Goal: Task Accomplishment & Management: Use online tool/utility

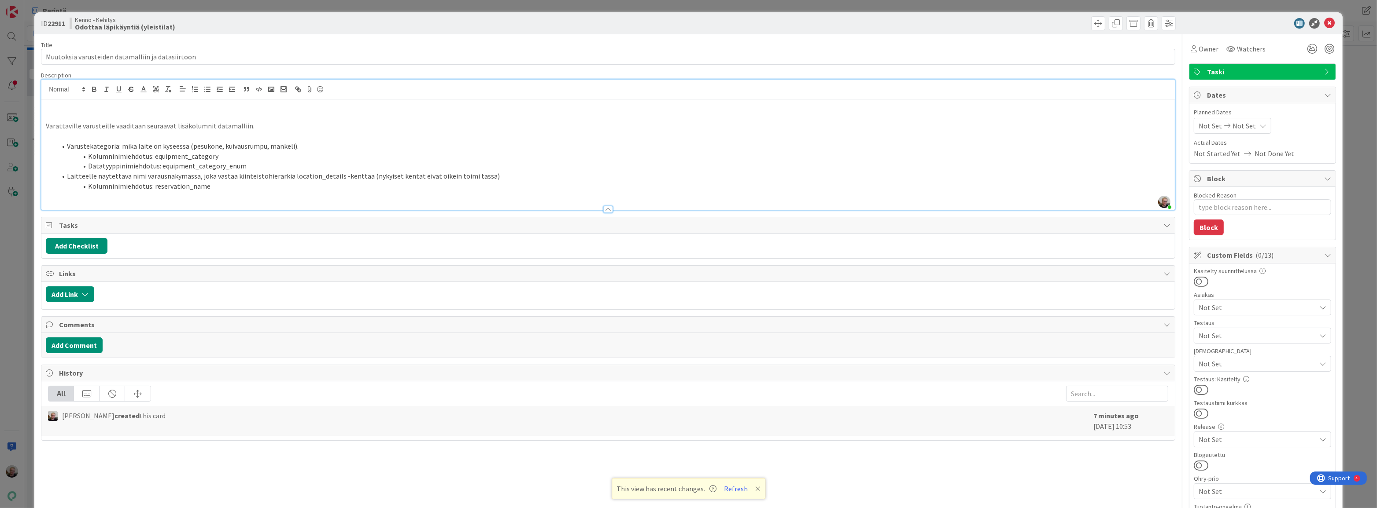
scroll to position [59, 0]
click at [1324, 23] on icon at bounding box center [1329, 23] width 11 height 11
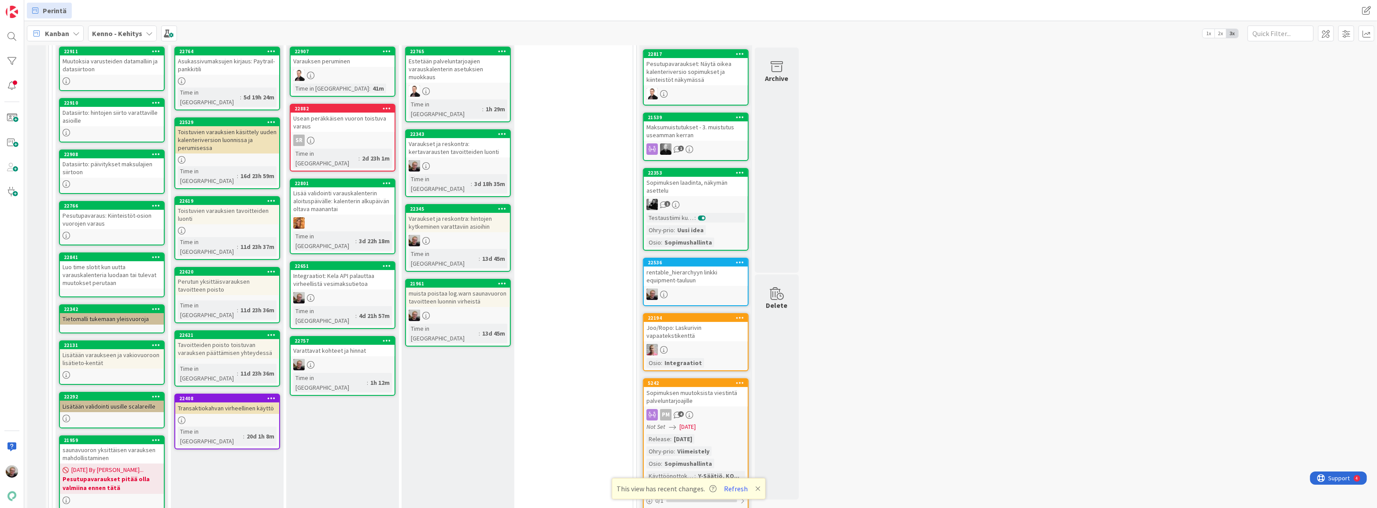
scroll to position [220, 0]
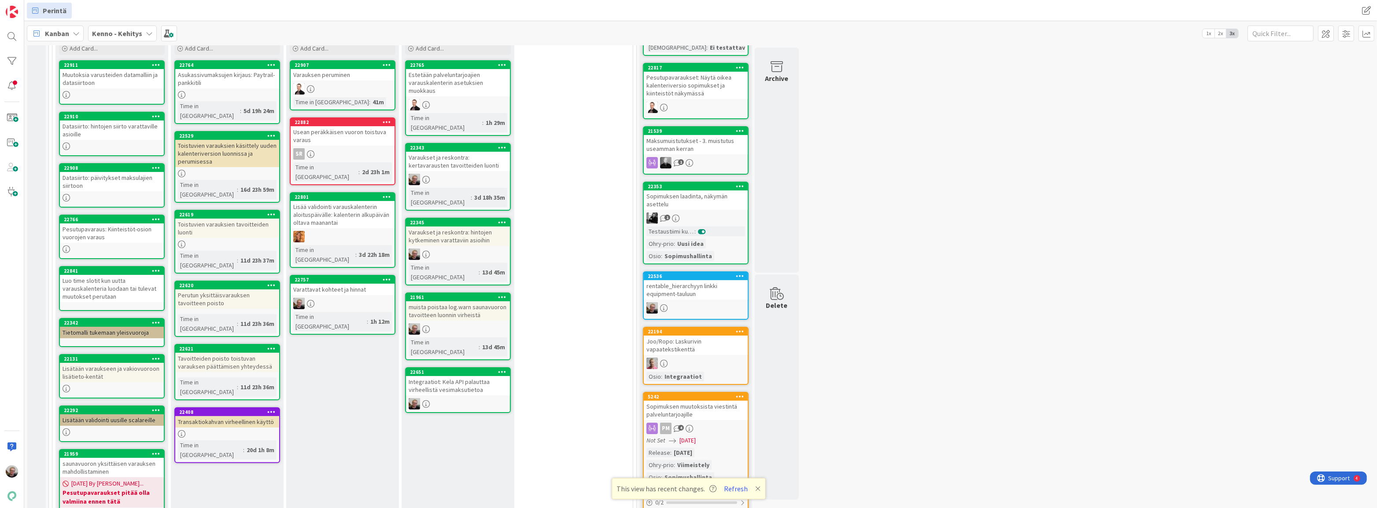
click at [450, 376] on div "Integraatiot: Kela API palauttaa virheellistä vesimaksutietoa" at bounding box center [458, 385] width 104 height 19
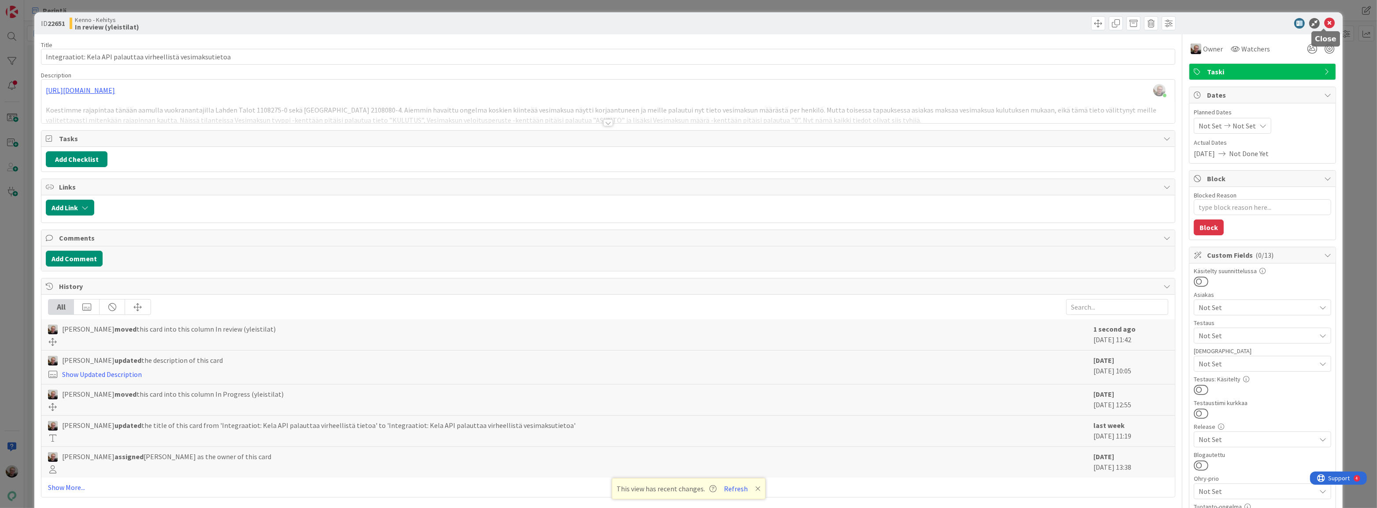
click at [1324, 21] on icon at bounding box center [1329, 23] width 11 height 11
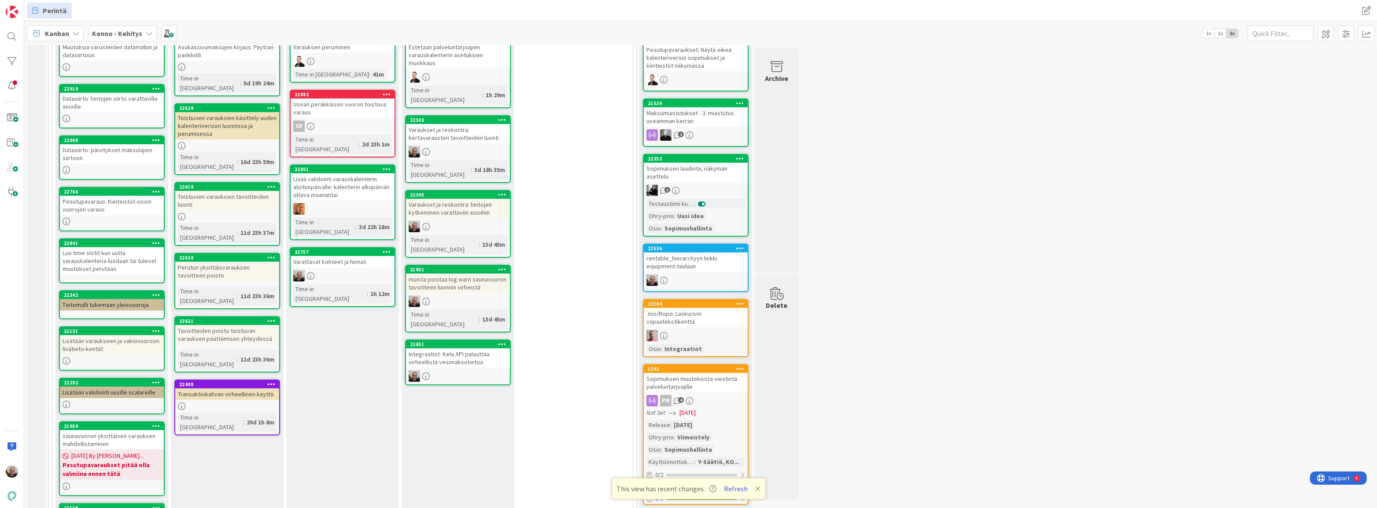
scroll to position [260, 0]
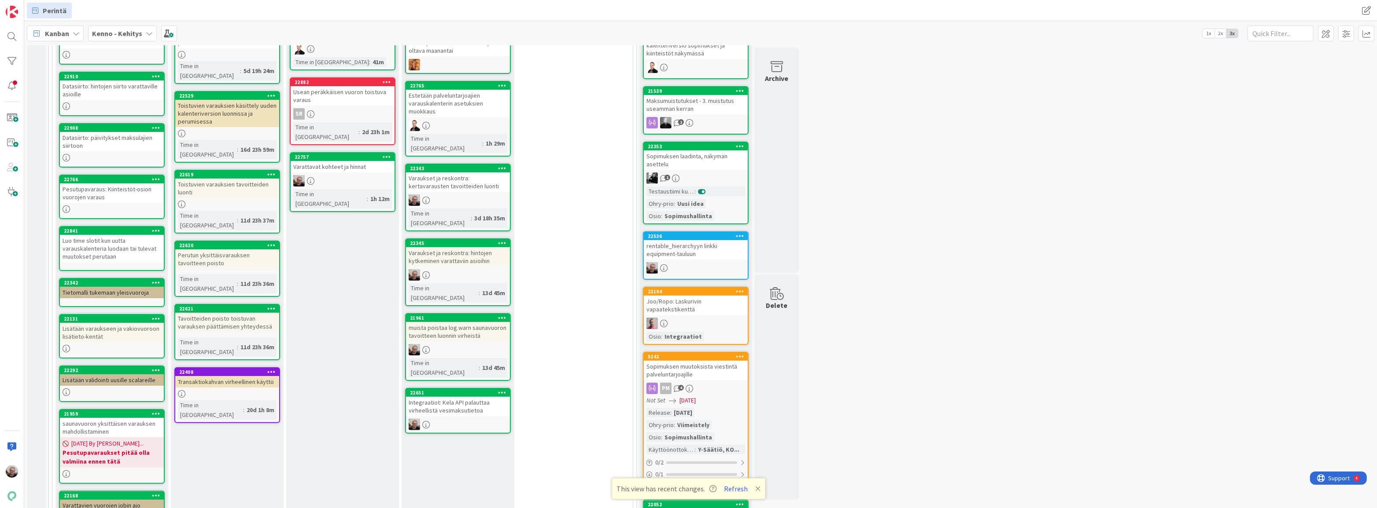
click at [475, 397] on div "Integraatiot: Kela API palauttaa virheellistä vesimaksutietoa" at bounding box center [458, 406] width 104 height 19
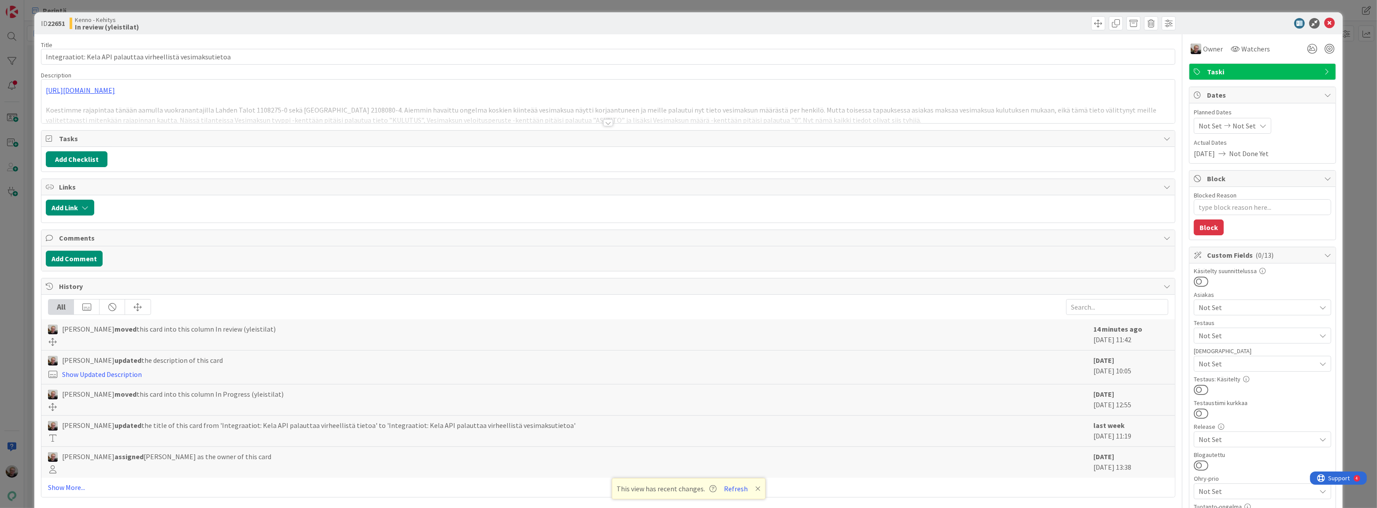
click at [491, 96] on div "[URL][DOMAIN_NAME] Koestimme rajapintaa tänään aamulla vuokranantajilla Lahden …" at bounding box center [607, 102] width 1133 height 44
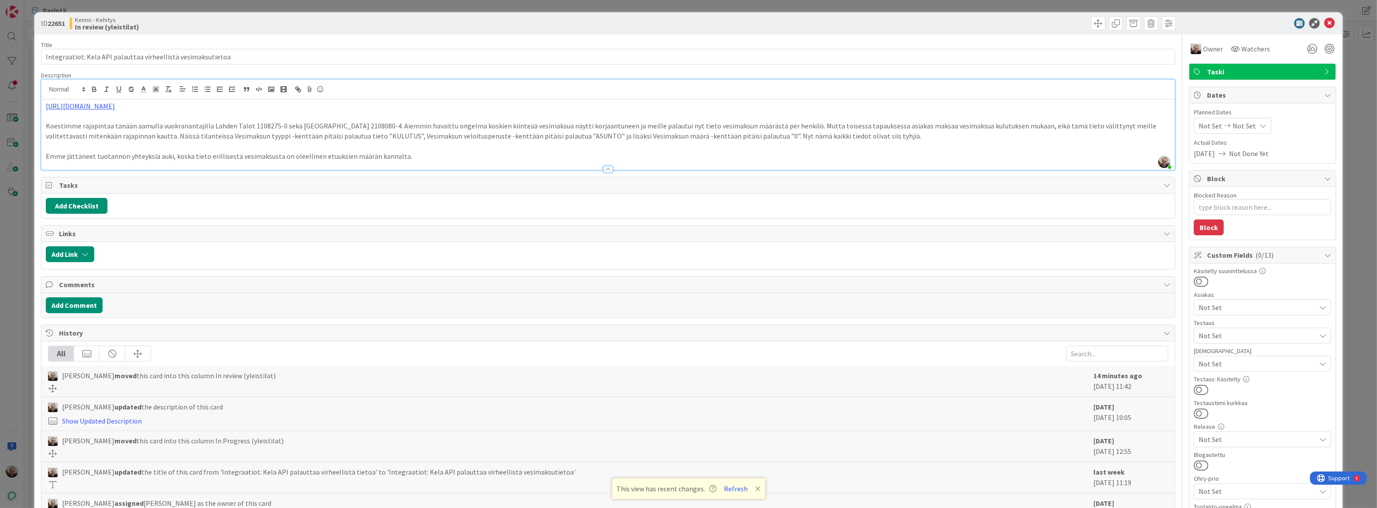
click at [432, 147] on p at bounding box center [608, 146] width 1124 height 10
click at [1324, 22] on icon at bounding box center [1329, 23] width 11 height 11
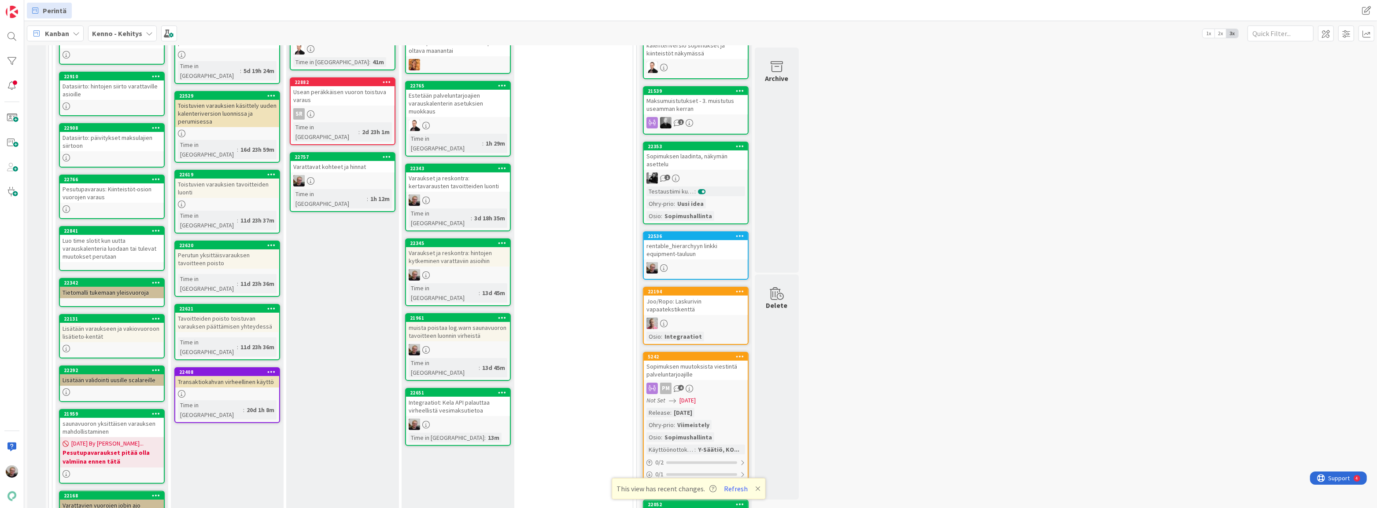
click at [504, 390] on icon at bounding box center [502, 393] width 8 height 6
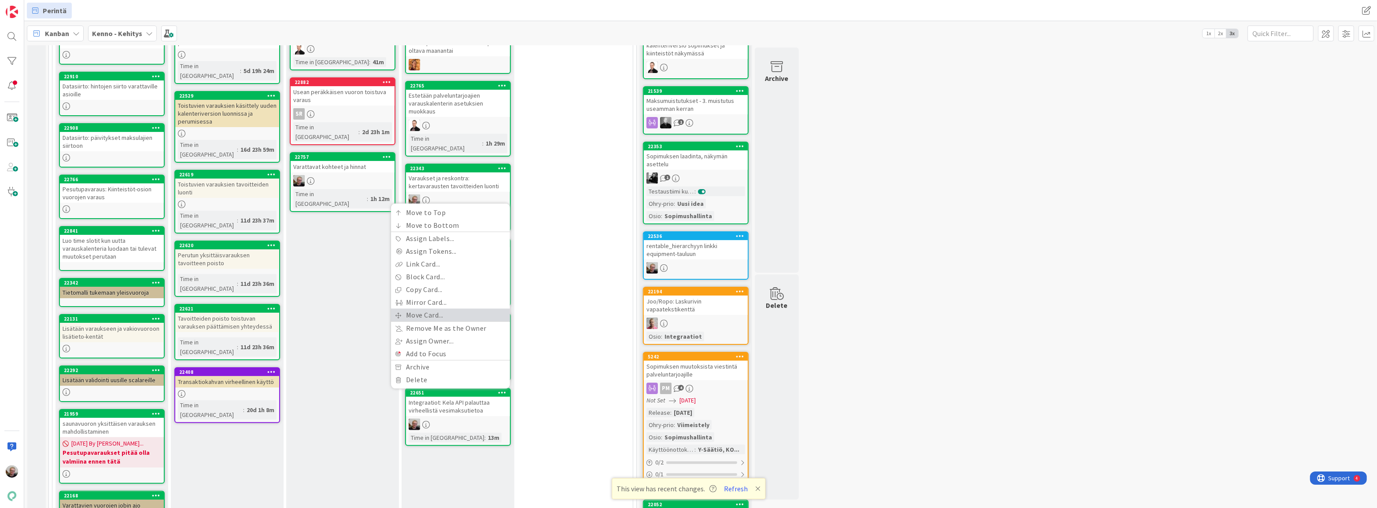
click at [449, 309] on link "Move Card..." at bounding box center [450, 315] width 119 height 13
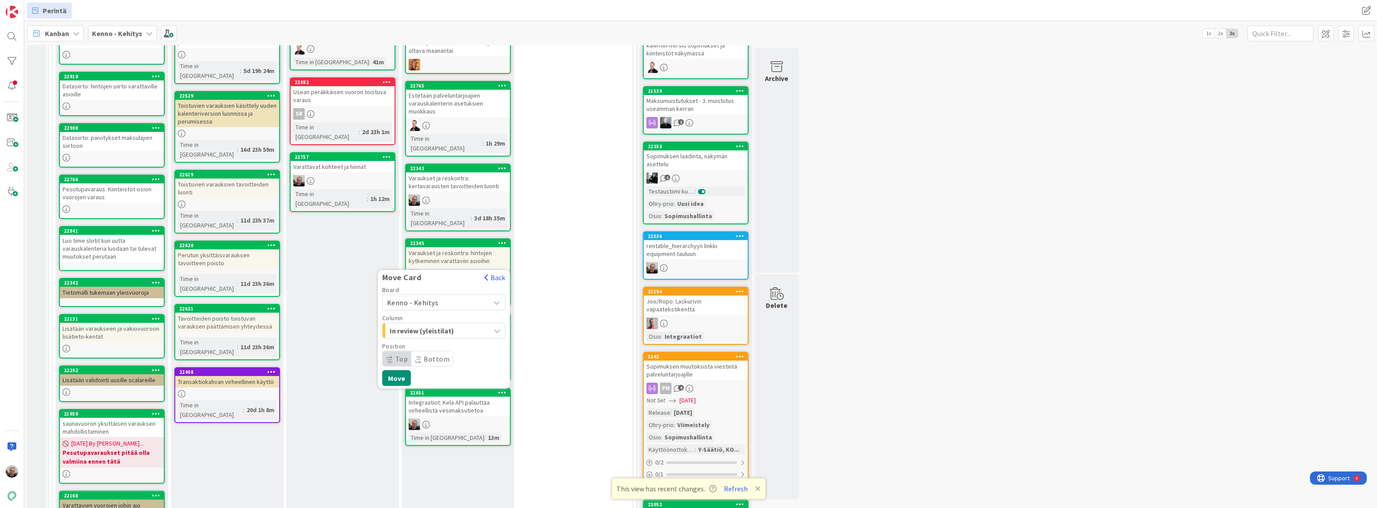
click at [494, 328] on icon "button" at bounding box center [497, 331] width 7 height 7
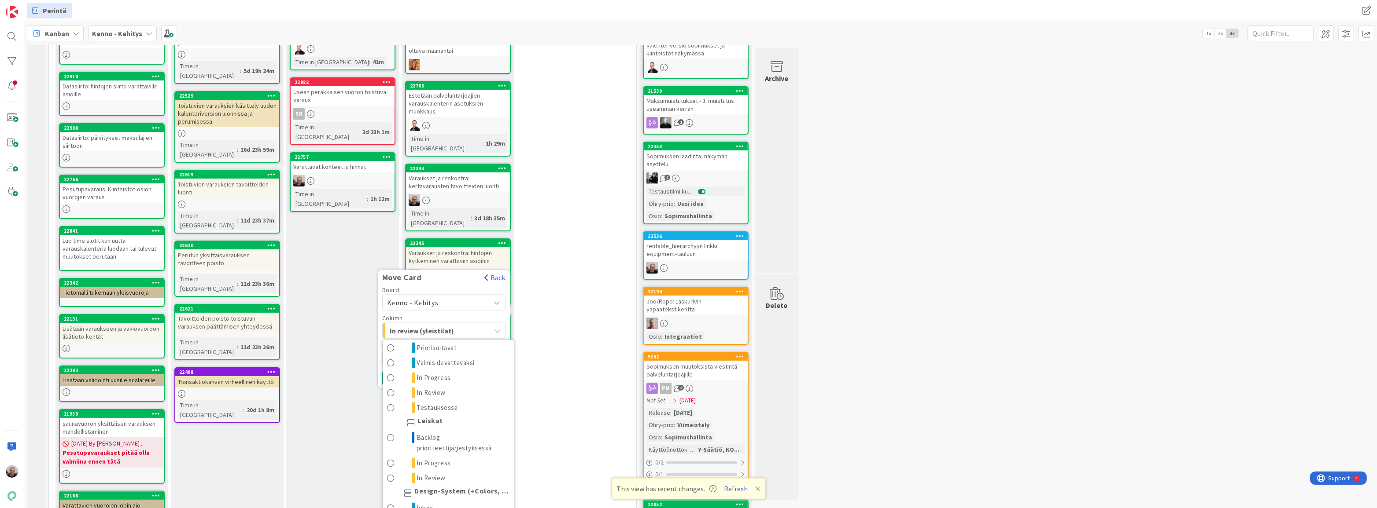
scroll to position [1056, 0]
click at [477, 497] on link "Devissä" at bounding box center [448, 504] width 131 height 15
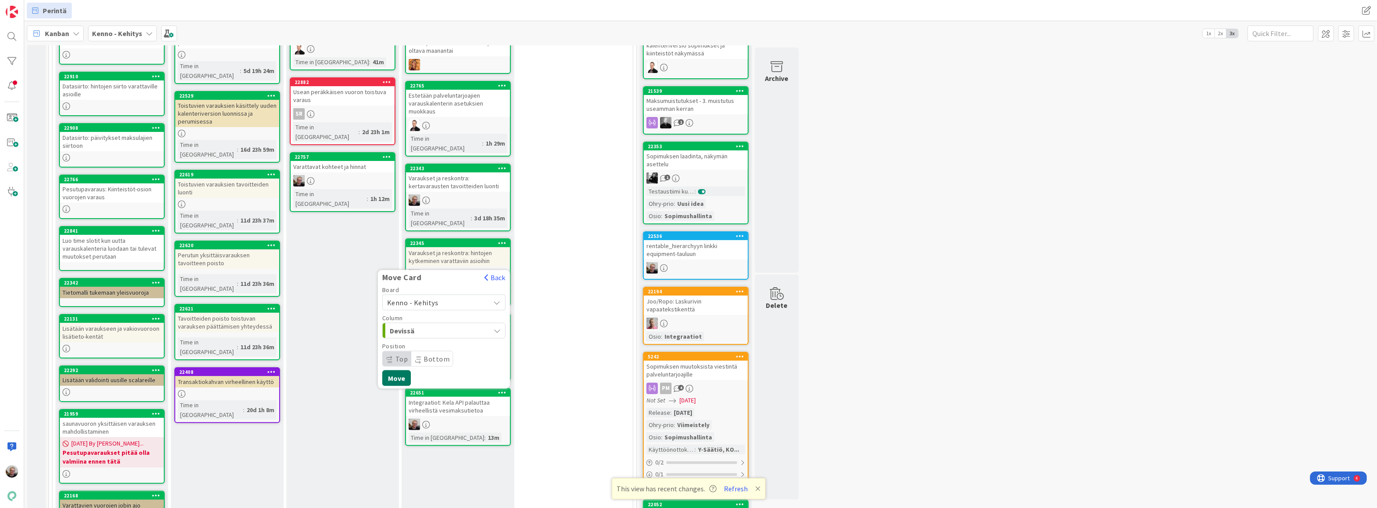
click at [392, 371] on button "Move" at bounding box center [396, 379] width 29 height 16
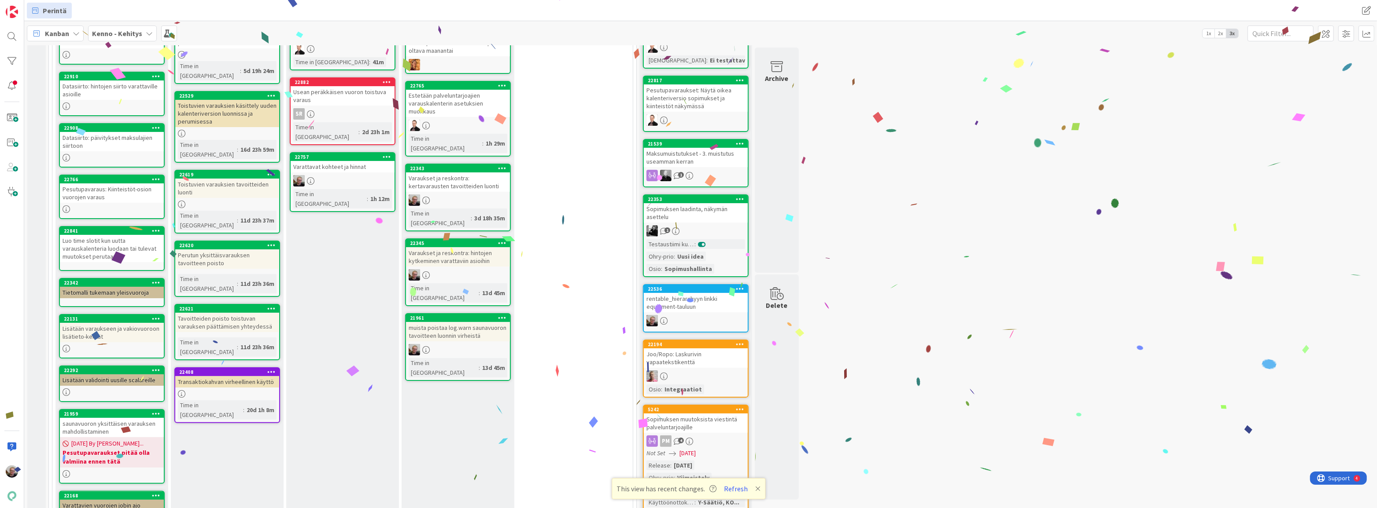
scroll to position [220, 0]
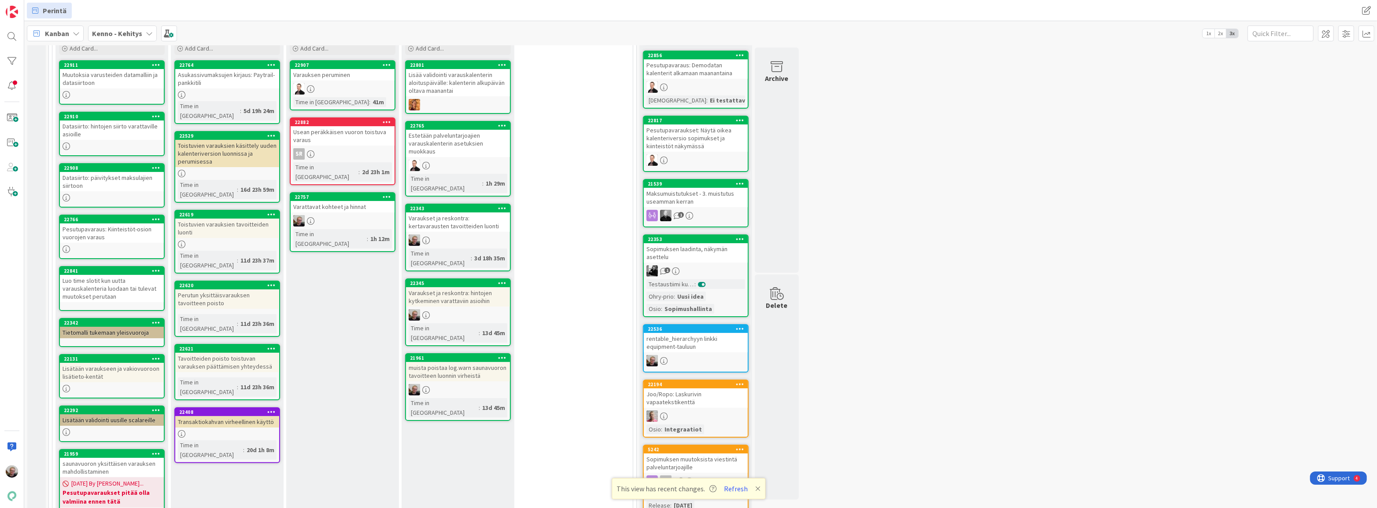
click at [500, 355] on icon at bounding box center [502, 358] width 8 height 6
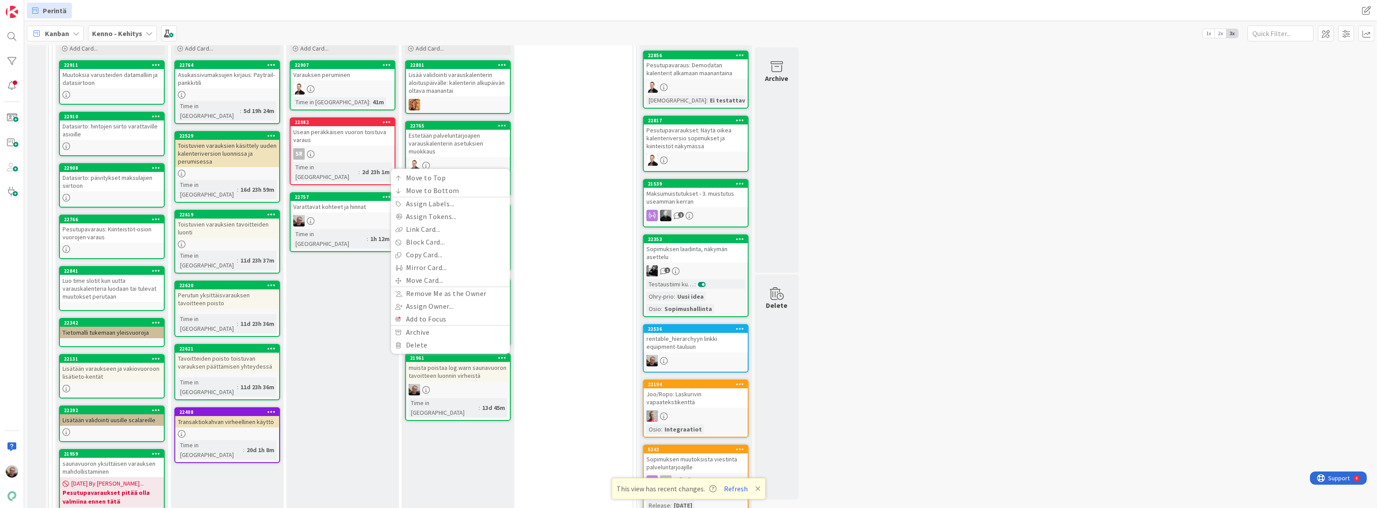
click at [457, 362] on div "muista poistaa log.warn saunavuoron tavoitteen luonnin virheistä" at bounding box center [458, 371] width 104 height 19
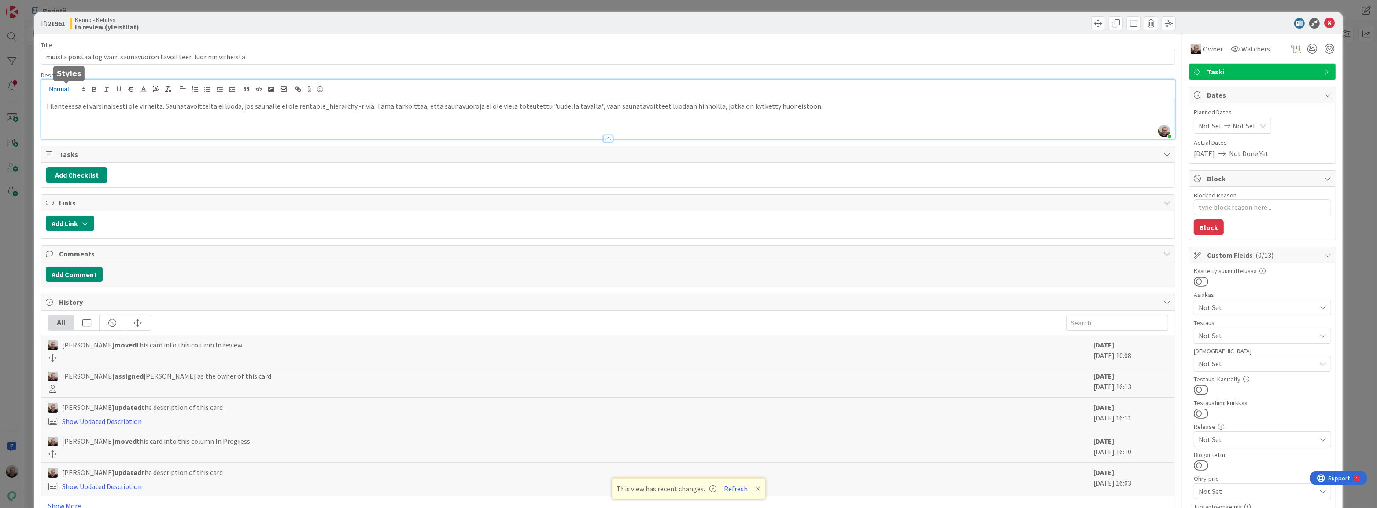
click at [47, 88] on div "[PERSON_NAME] just joined Tilanteessa ei varsinaisesti ole virheitä. Saunatavoi…" at bounding box center [607, 109] width 1133 height 59
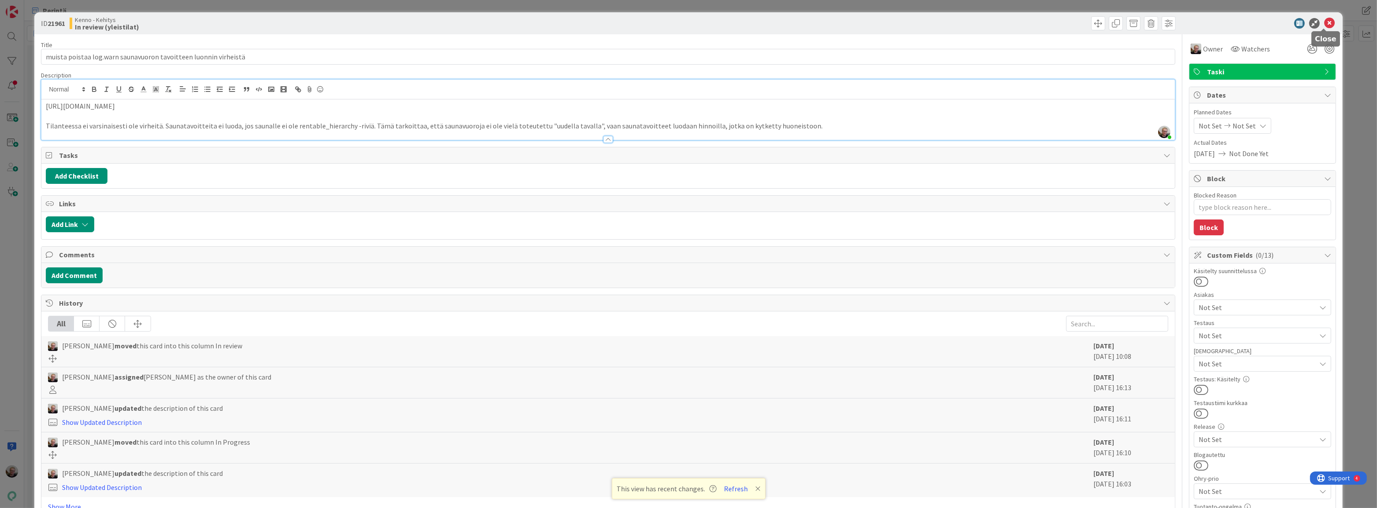
click at [1324, 21] on icon at bounding box center [1329, 23] width 11 height 11
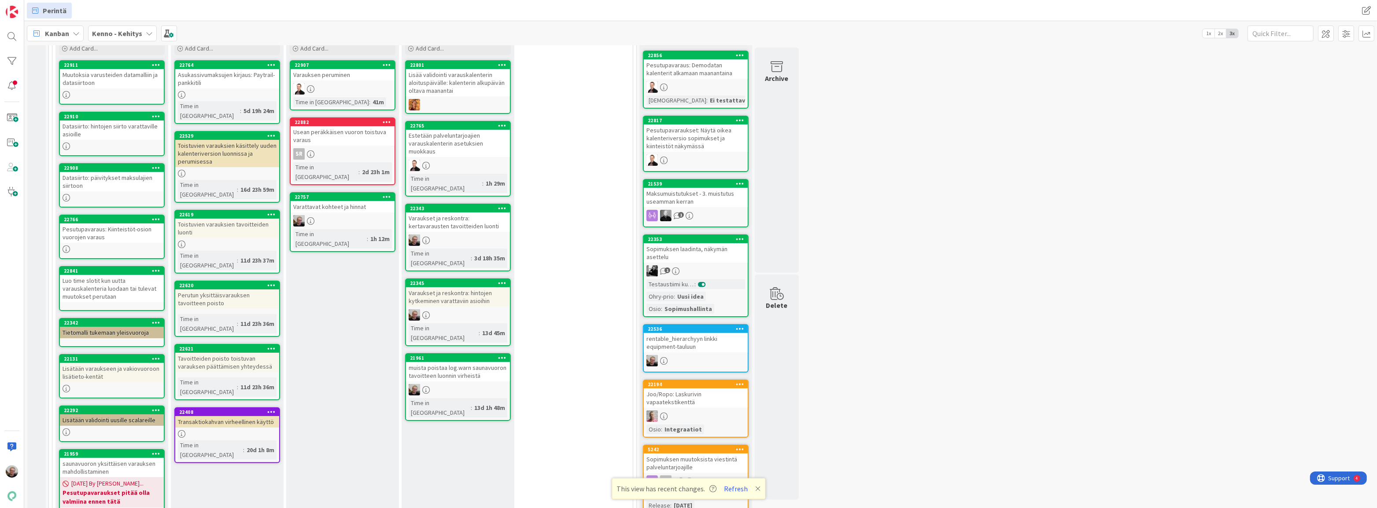
click at [505, 355] on icon at bounding box center [502, 358] width 8 height 6
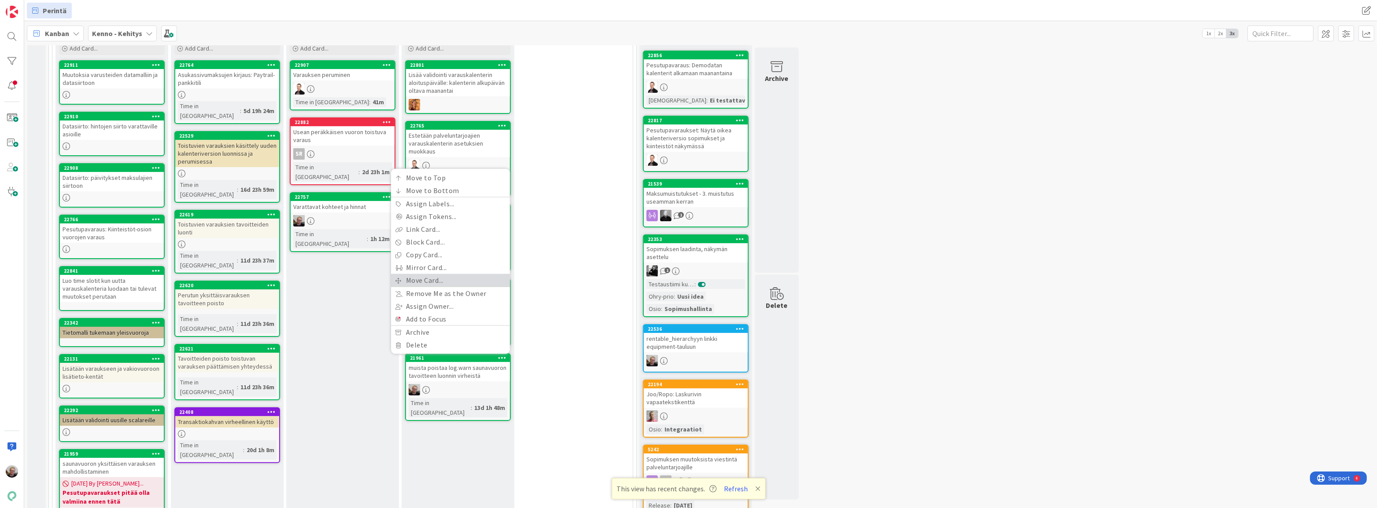
click at [431, 274] on link "Move Card..." at bounding box center [450, 280] width 119 height 13
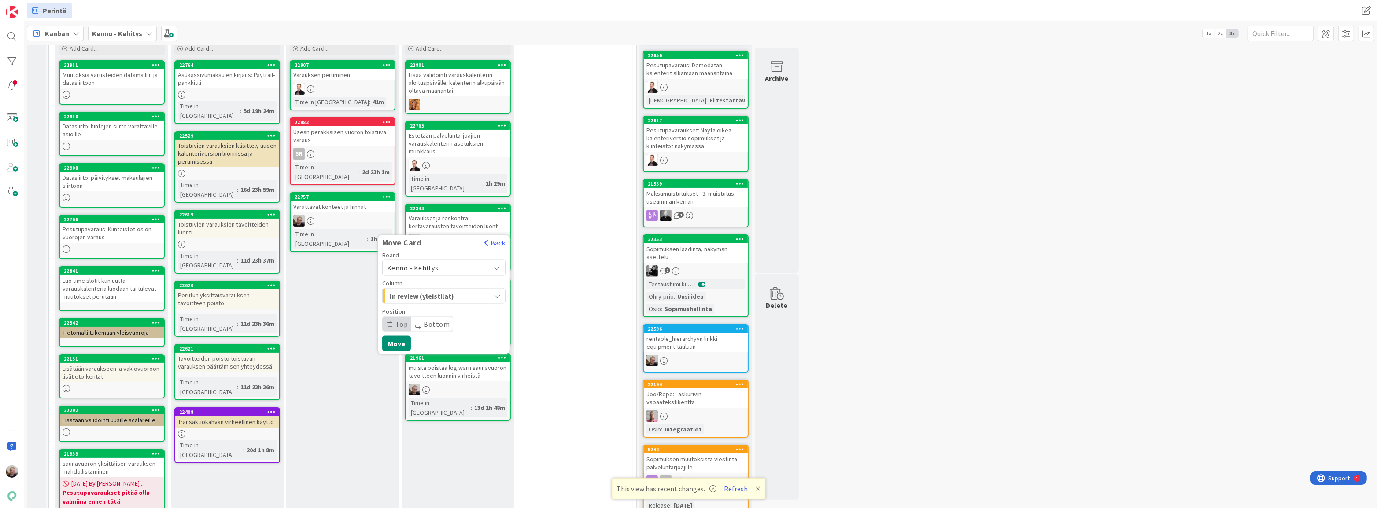
click at [483, 289] on div "In review (yleistilat)" at bounding box center [438, 296] width 103 height 14
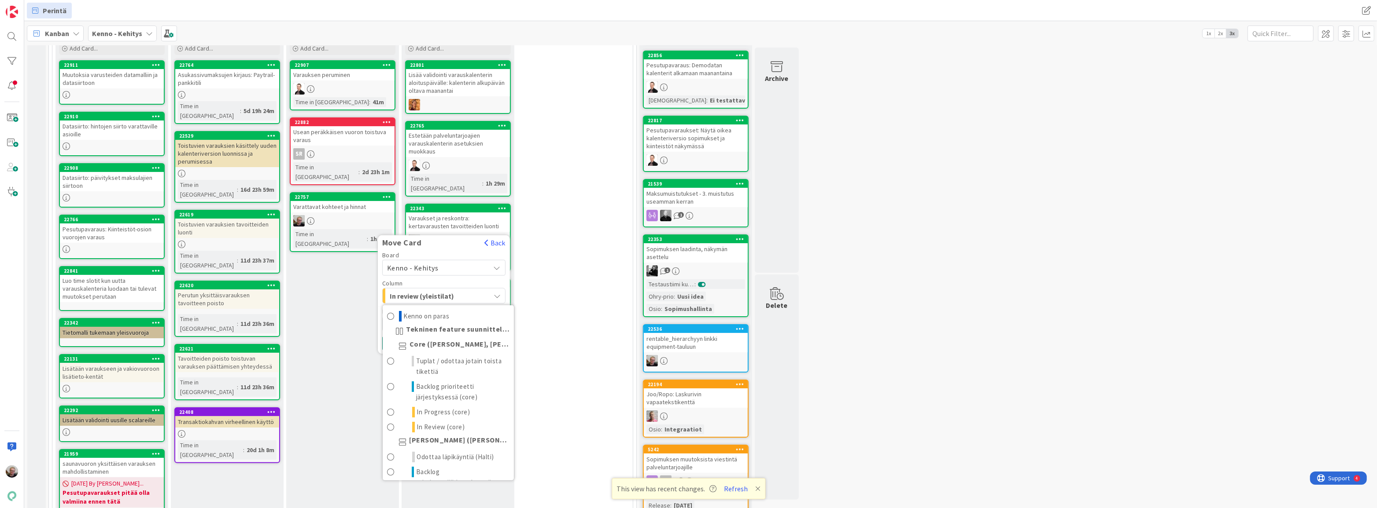
scroll to position [1056, 0]
click at [452, 462] on link "Devissä" at bounding box center [448, 469] width 131 height 15
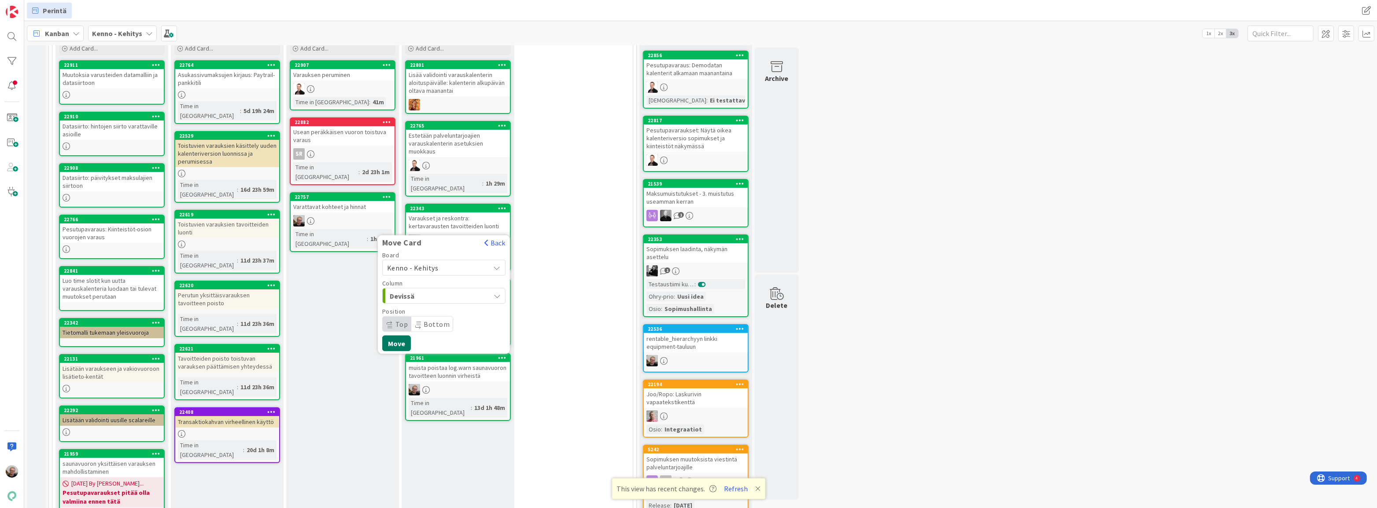
click at [398, 336] on button "Move" at bounding box center [396, 344] width 29 height 16
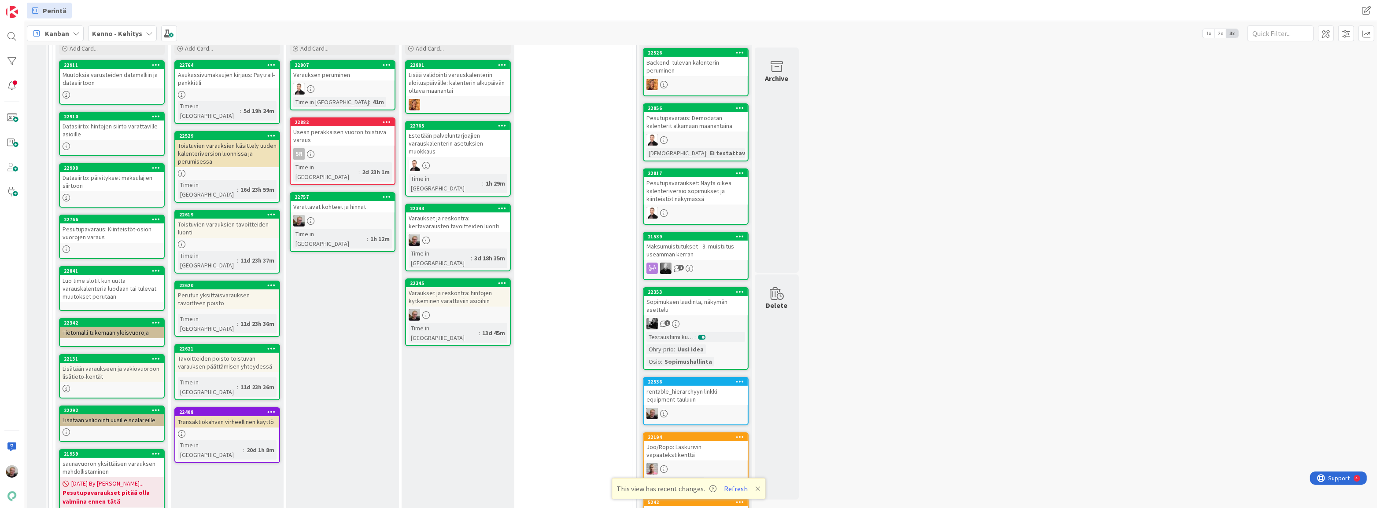
click at [477, 287] on div "Varaukset ja reskontra: hintojen kytkeminen varattaviin asioihin" at bounding box center [458, 296] width 104 height 19
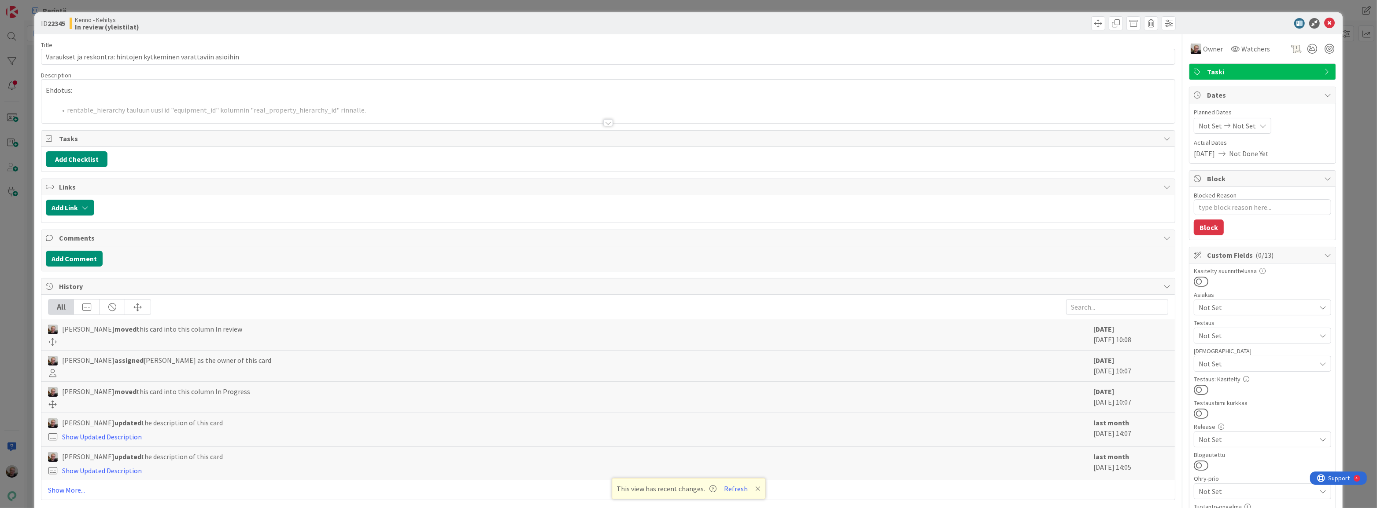
click at [262, 121] on div at bounding box center [607, 112] width 1133 height 22
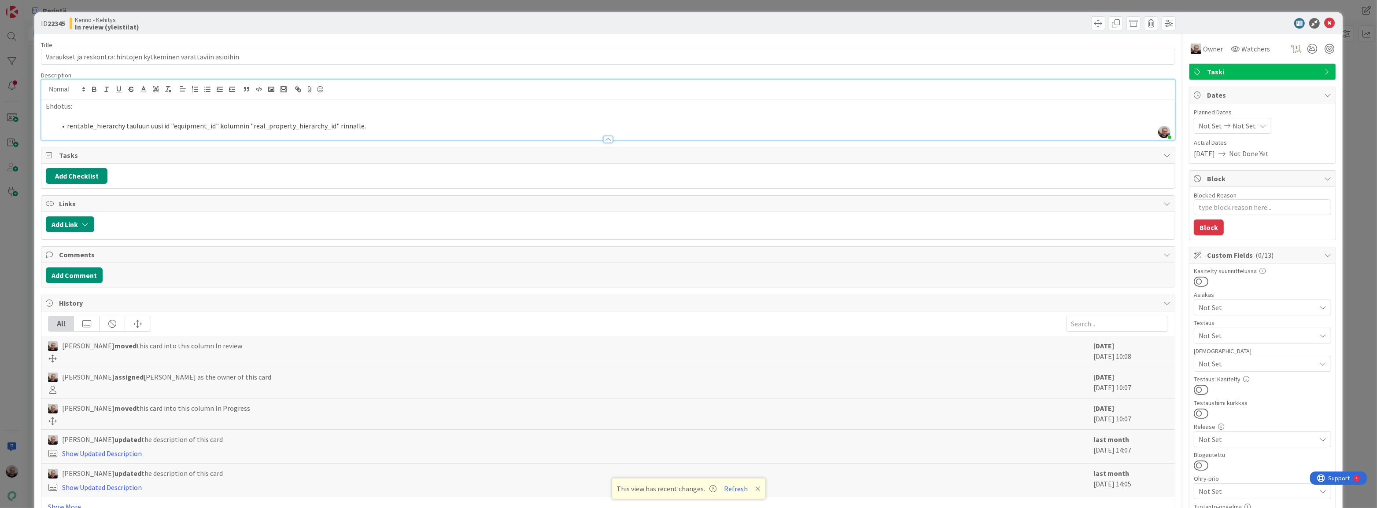
click at [47, 106] on p "Ehdotus:" at bounding box center [608, 106] width 1124 height 10
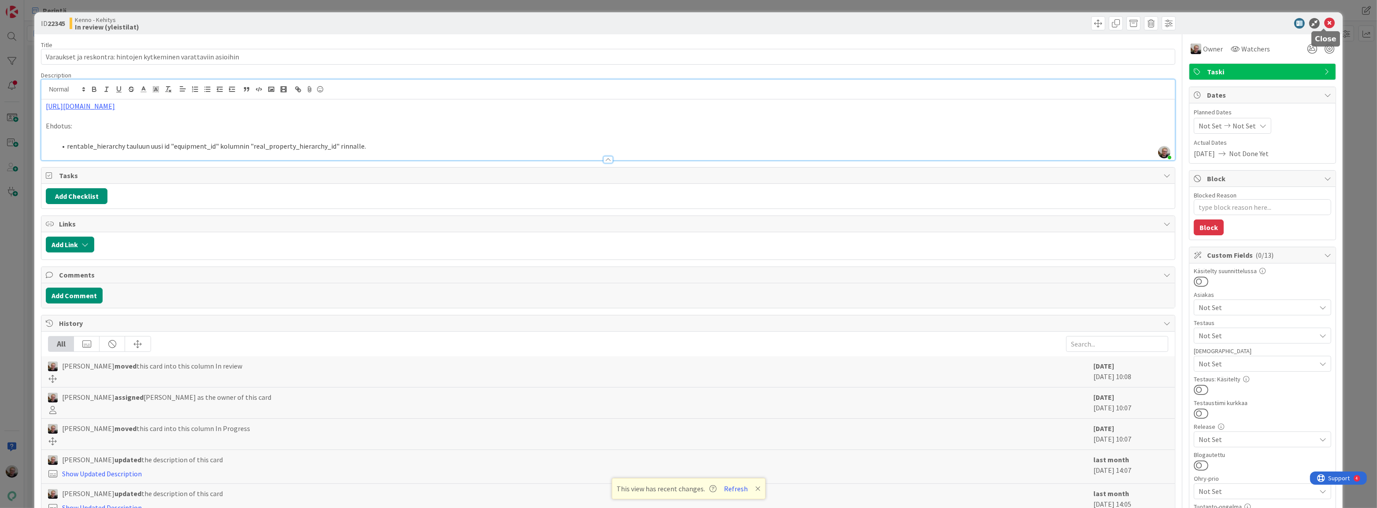
click at [1324, 22] on icon at bounding box center [1329, 23] width 11 height 11
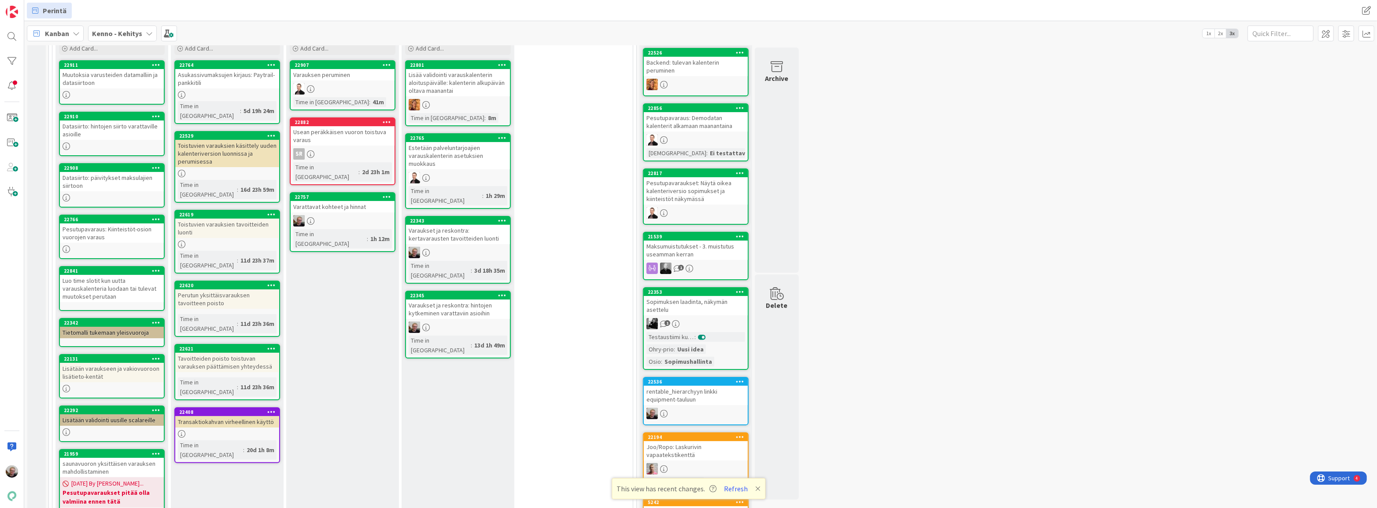
click at [503, 292] on icon at bounding box center [502, 295] width 8 height 6
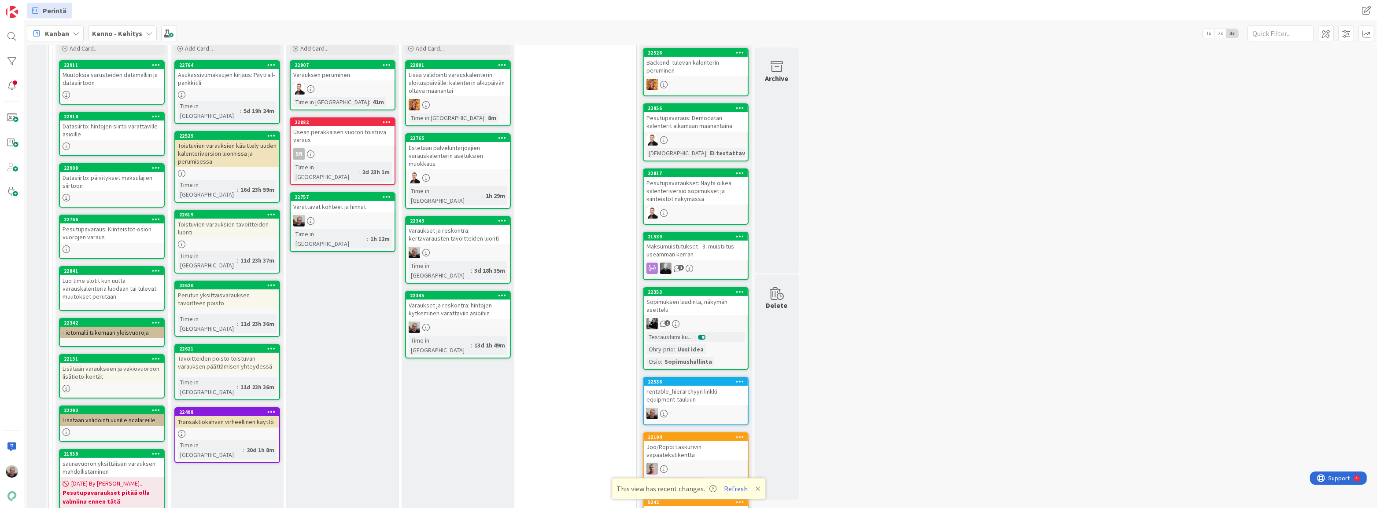
click at [500, 292] on icon at bounding box center [502, 295] width 8 height 6
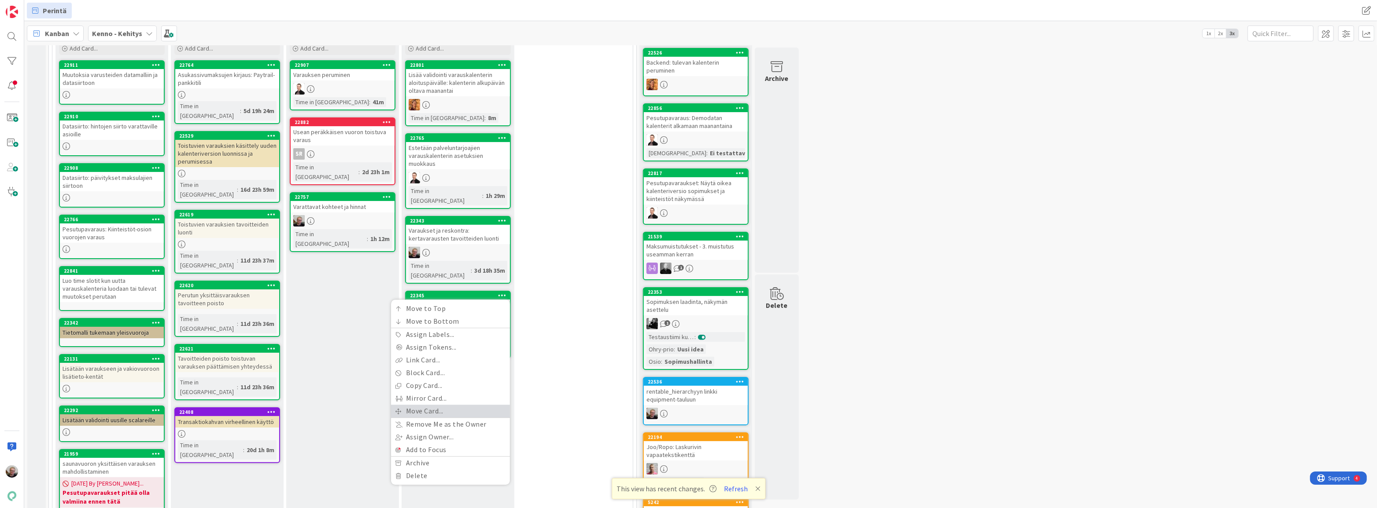
click at [443, 405] on link "Move Card..." at bounding box center [450, 411] width 119 height 13
click at [498, 357] on icon "button" at bounding box center [497, 360] width 7 height 7
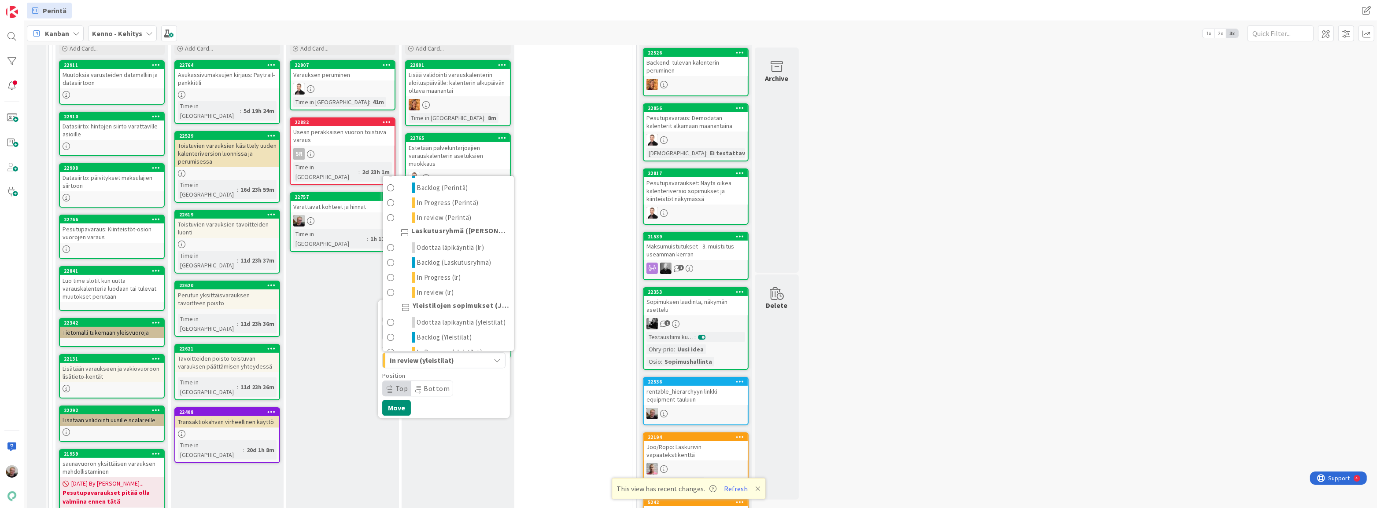
scroll to position [1056, 0]
click at [424, 335] on span "Devissä" at bounding box center [415, 340] width 23 height 11
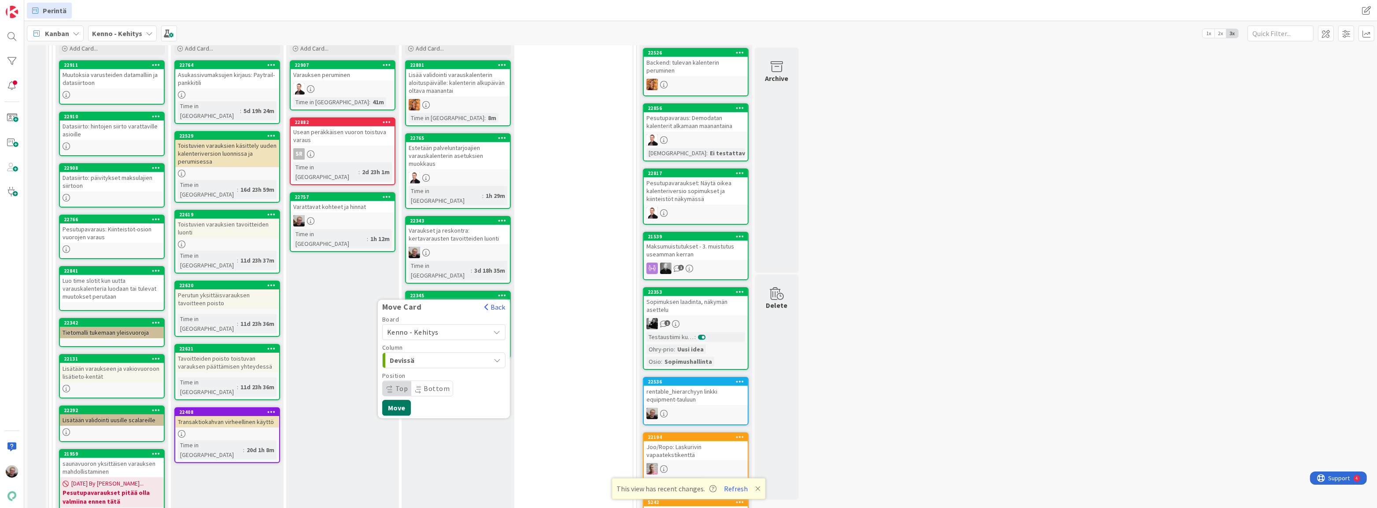
click at [392, 400] on button "Move" at bounding box center [396, 408] width 29 height 16
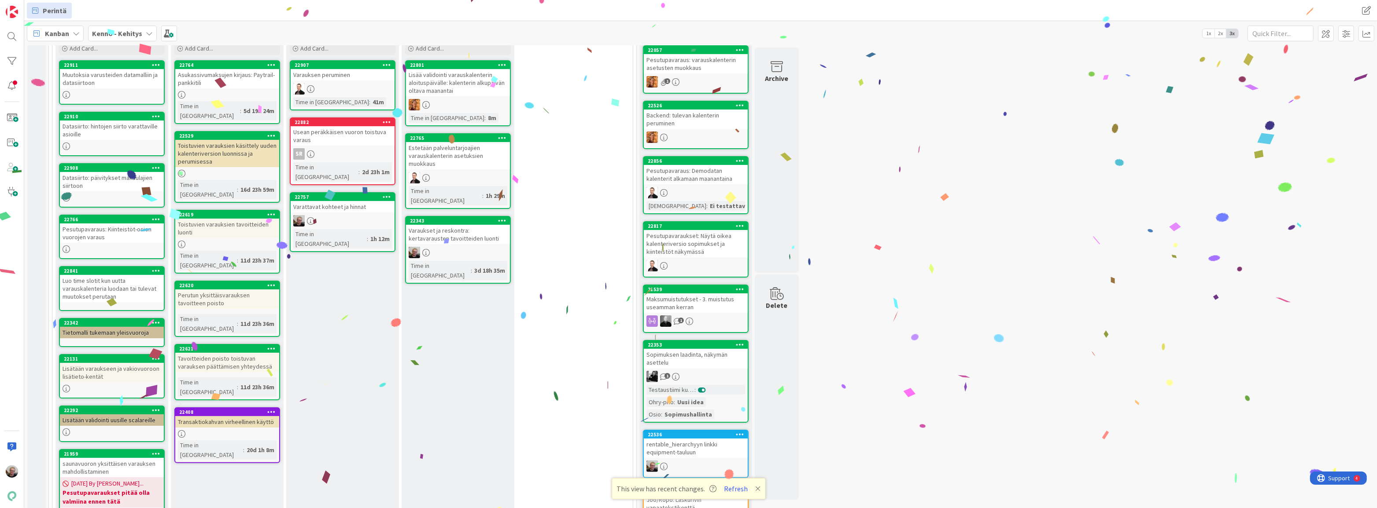
click at [443, 225] on div "Varaukset ja reskontra: kertavarausten tavoitteiden luonti" at bounding box center [458, 234] width 104 height 19
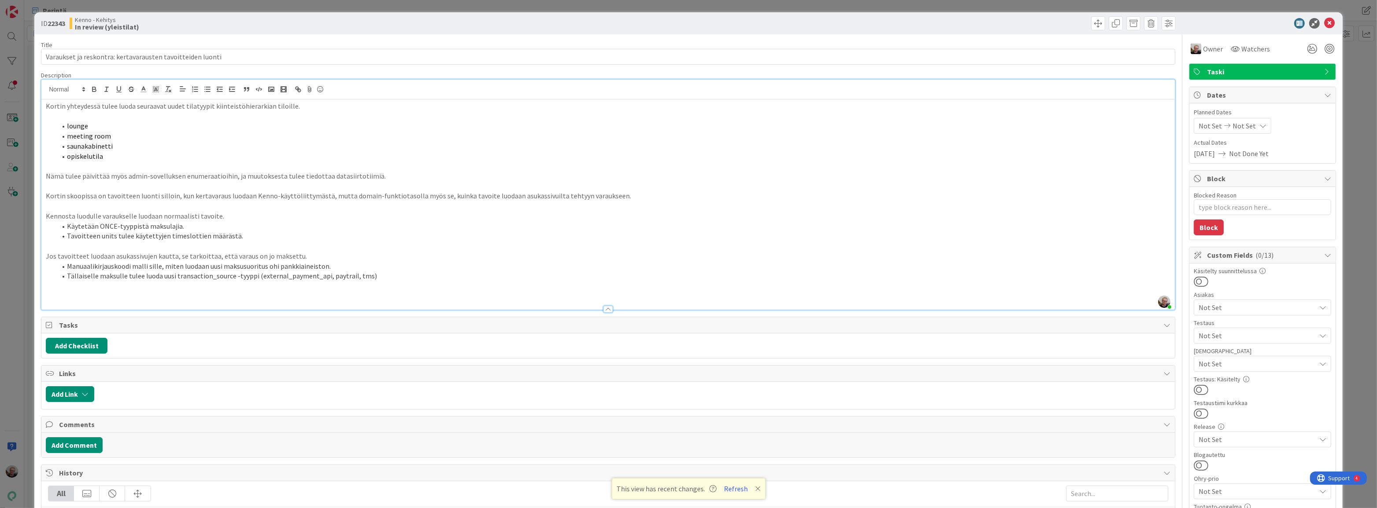
click at [64, 89] on div "[PERSON_NAME] just joined Kortin yhteydessä tulee luoda seuraavat uudet tilatyy…" at bounding box center [607, 195] width 1133 height 230
click at [370, 260] on p "Jos tavoitteet luodaan asukassivujen kautta, se tarkoittaa, että varaus on jo m…" at bounding box center [608, 256] width 1124 height 10
click at [382, 269] on li "Manuaalikirjauskoodi malli sille, miten luodaan uusi maksusuoritus ohi pankkiai…" at bounding box center [613, 267] width 1114 height 10
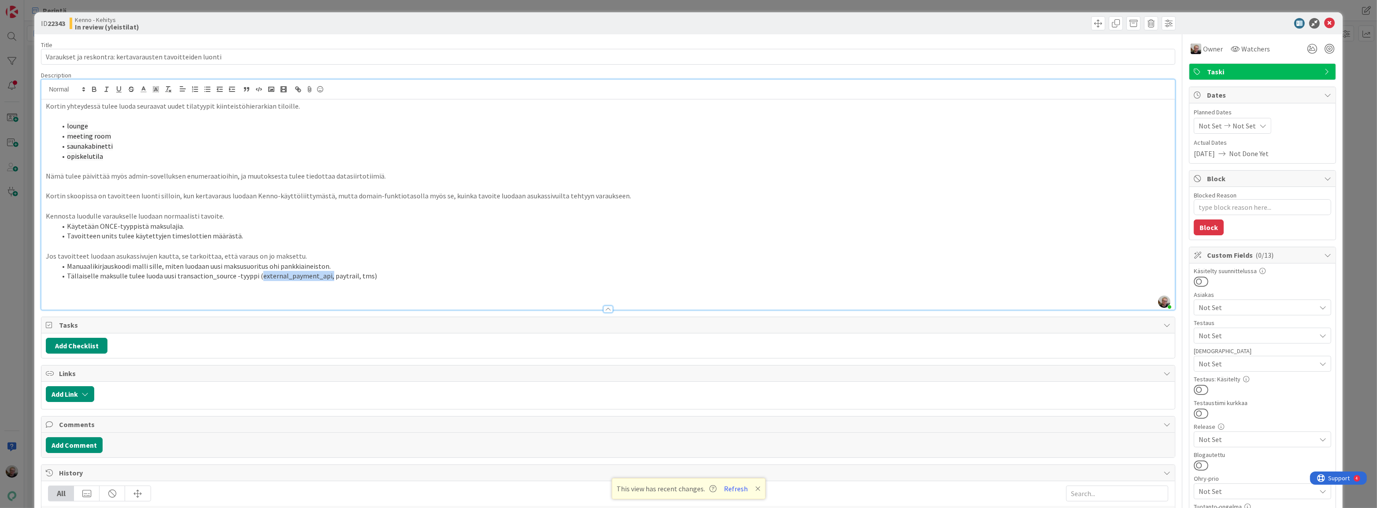
drag, startPoint x: 255, startPoint y: 275, endPoint x: 323, endPoint y: 279, distance: 67.9
click at [323, 279] on li "Tällaiselle maksulle tulee luoda uusi transaction_source -tyyppi (external_paym…" at bounding box center [613, 276] width 1114 height 10
click at [44, 106] on div "Kortin yhteydessä tulee luoda seuraavat uudet tilatyypit kiinteistöhierarkian t…" at bounding box center [607, 204] width 1133 height 210
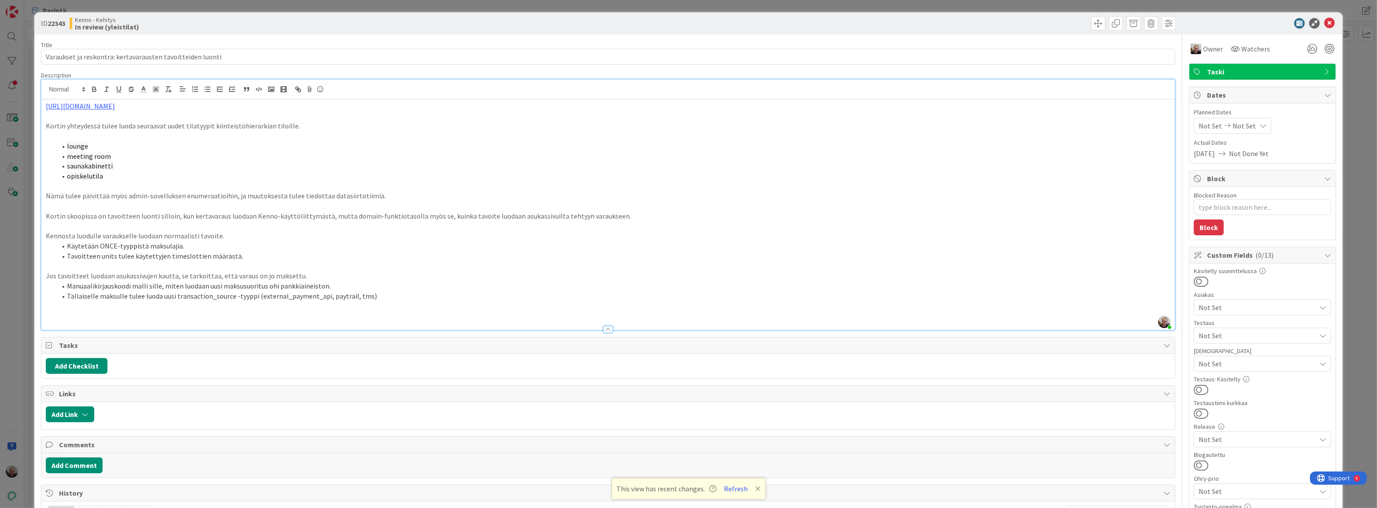
click at [1323, 17] on div "ID 22343 [PERSON_NAME] In review (yleistilat)" at bounding box center [688, 23] width 1308 height 22
click at [1324, 23] on icon at bounding box center [1329, 23] width 11 height 11
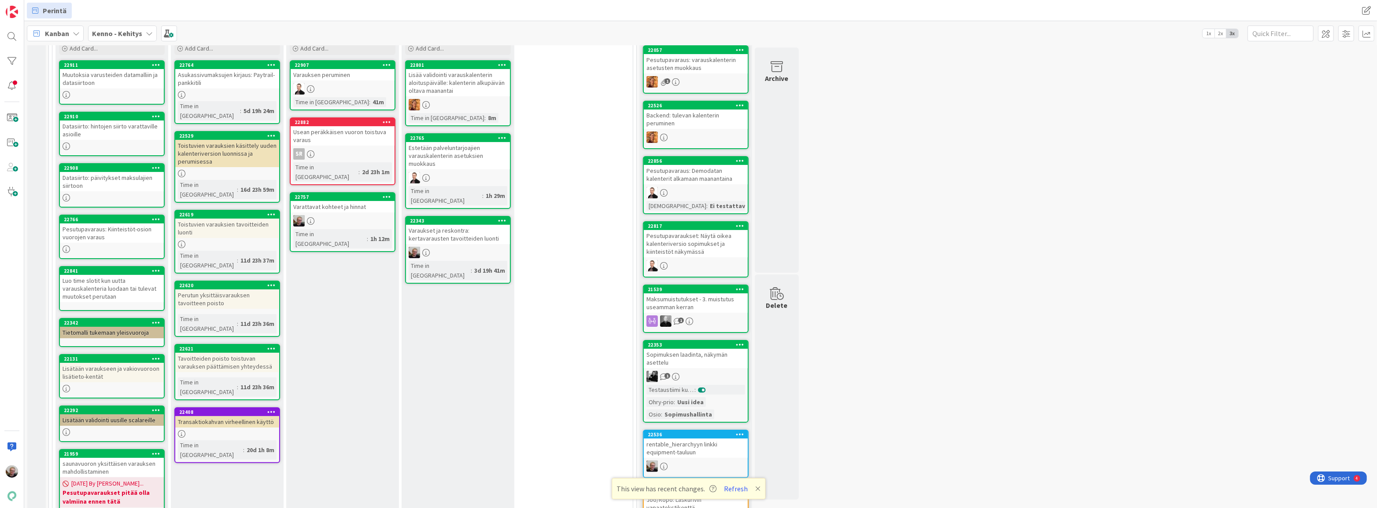
click at [500, 217] on icon at bounding box center [502, 220] width 8 height 6
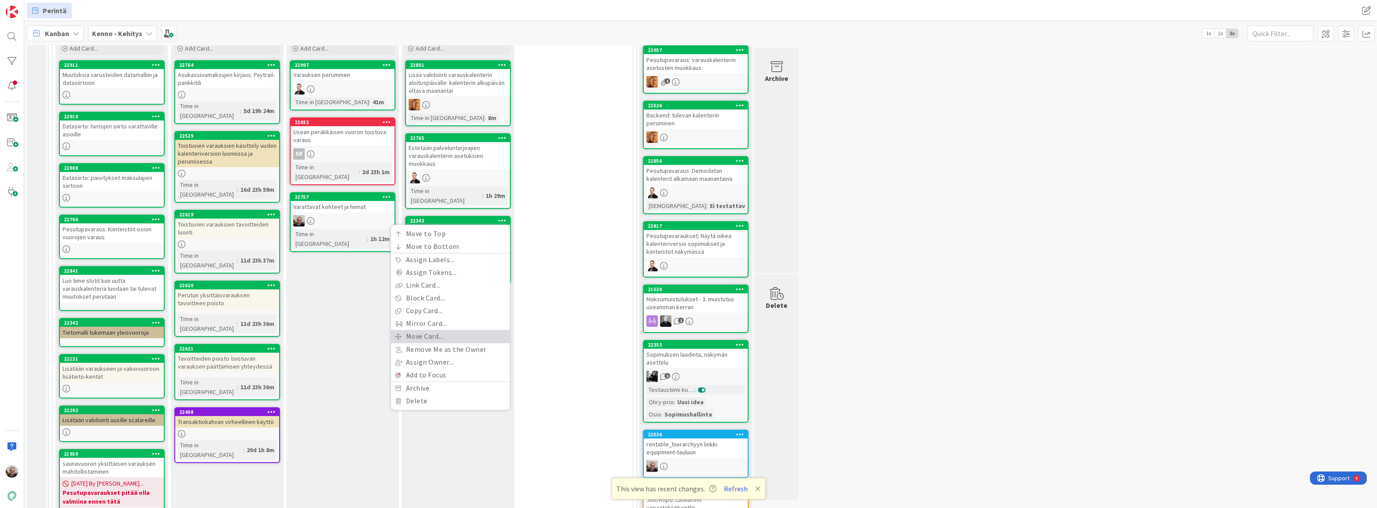
click at [423, 330] on link "Move Card..." at bounding box center [450, 336] width 119 height 13
click at [497, 282] on icon "button" at bounding box center [497, 285] width 7 height 7
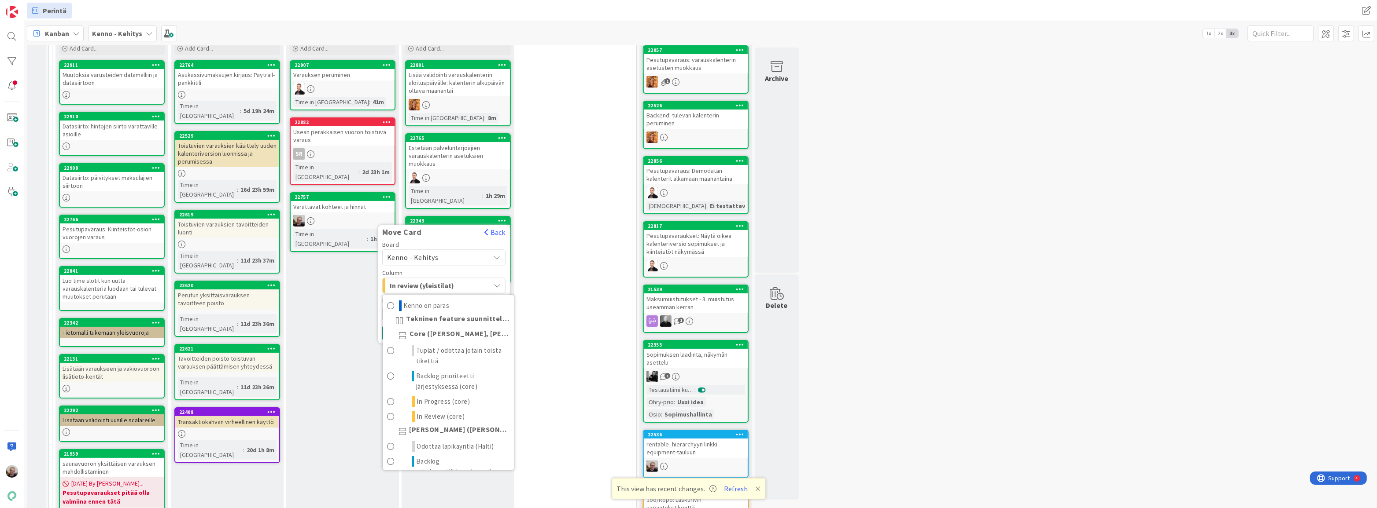
scroll to position [1056, 0]
click at [435, 453] on link "Devissä" at bounding box center [448, 459] width 131 height 15
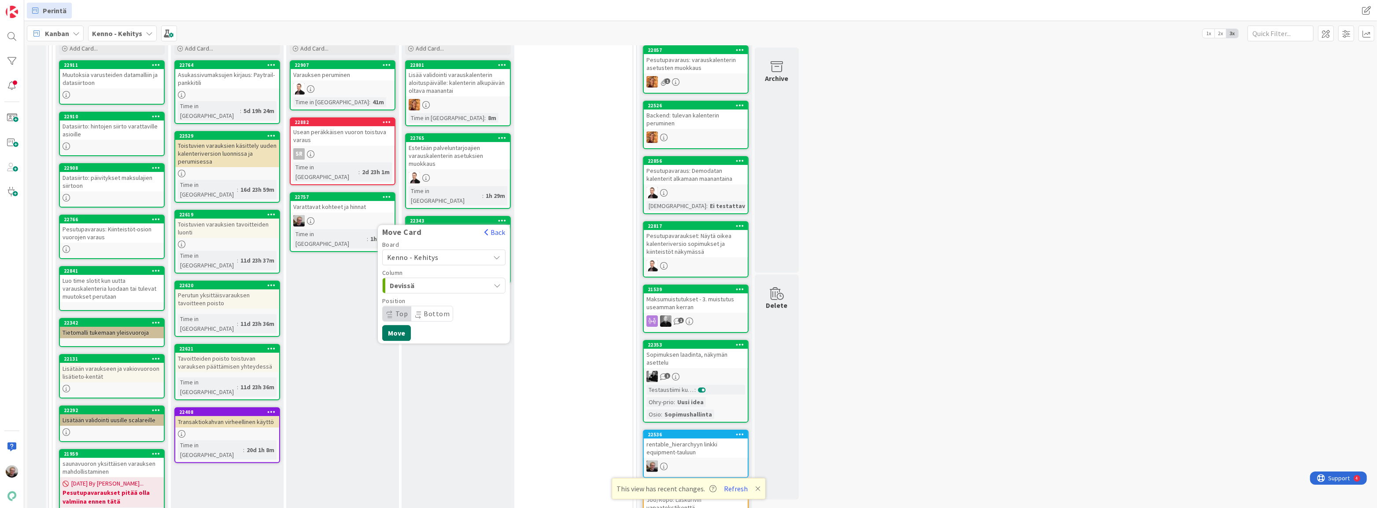
click at [394, 325] on button "Move" at bounding box center [396, 333] width 29 height 16
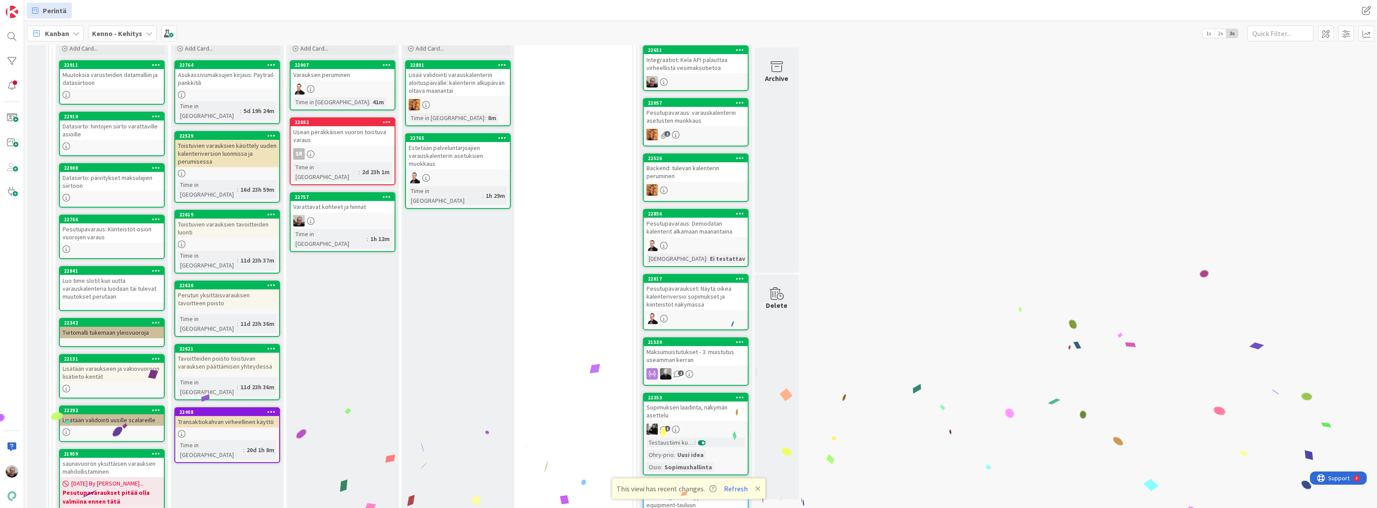
click at [352, 201] on div "Varattavat kohteet ja hinnat" at bounding box center [343, 206] width 104 height 11
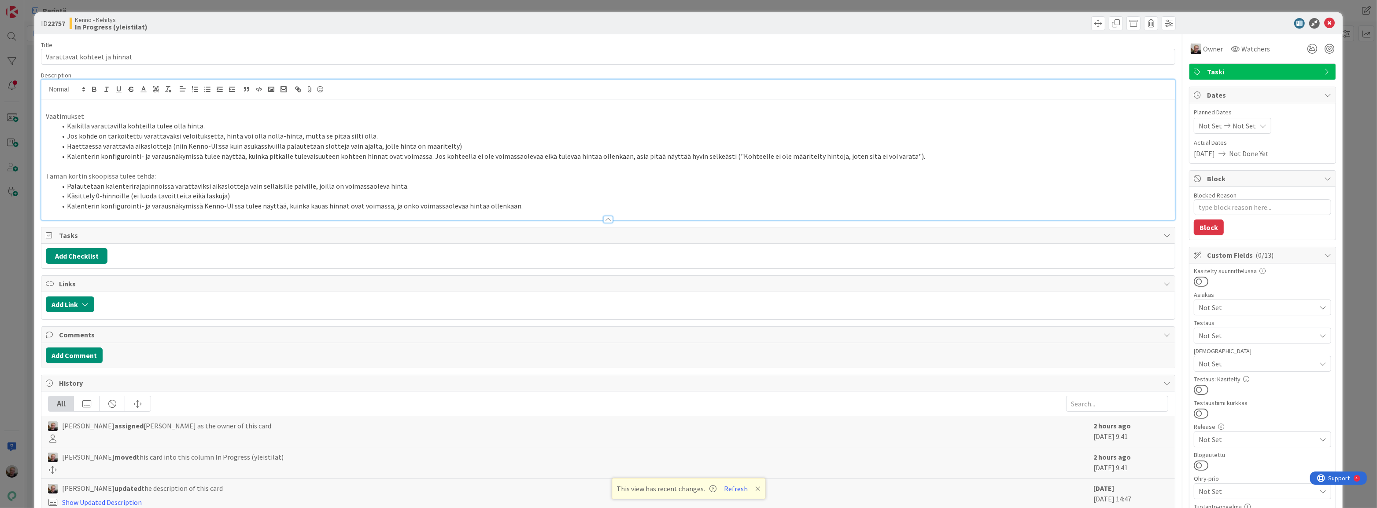
click at [331, 98] on div "Vaatimukset Kaikilla varattavilla kohteilla tulee olla hinta. Jos kohde on tark…" at bounding box center [607, 150] width 1133 height 140
type textarea "x"
